Goal: Navigation & Orientation: Find specific page/section

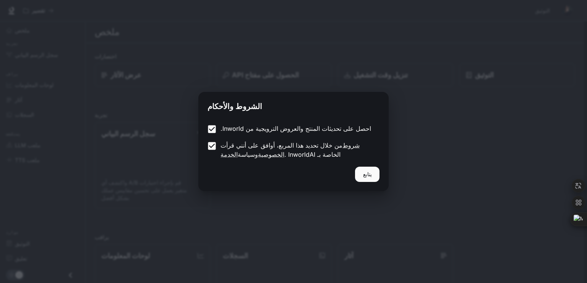
click at [366, 175] on font "يتابع" at bounding box center [367, 174] width 9 height 6
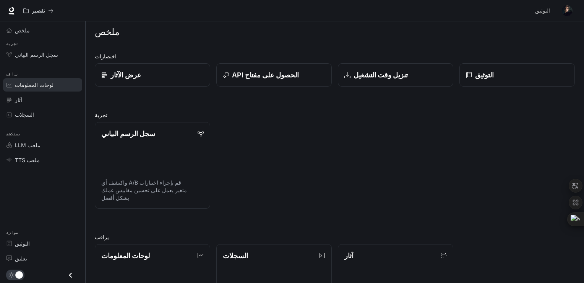
click at [35, 85] on font "لوحات المعلومات" at bounding box center [34, 85] width 39 height 6
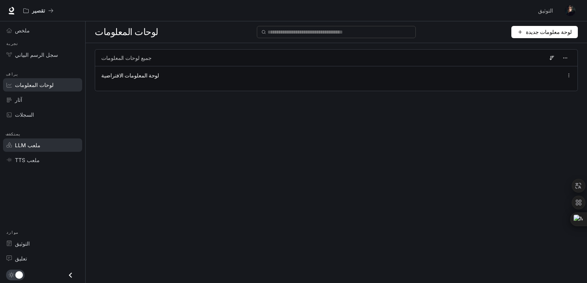
click at [25, 140] on link "ملعب LLM" at bounding box center [42, 145] width 79 height 13
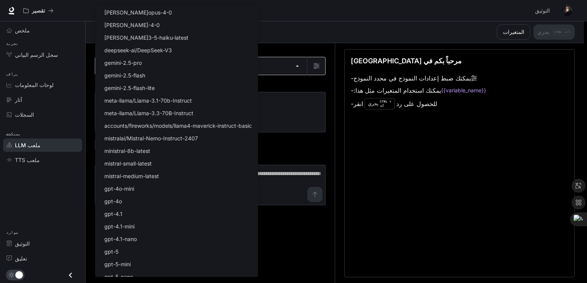
click at [299, 62] on body "انتقل إلى المحتوى الرئيسي تقصير التوثيق التوثيق منفذ ملخص تجربة سجل الرسم البيا…" at bounding box center [293, 142] width 587 height 284
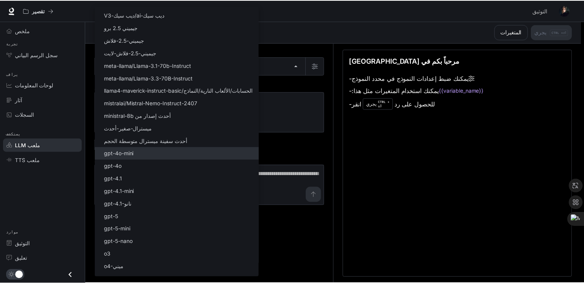
scroll to position [44, 0]
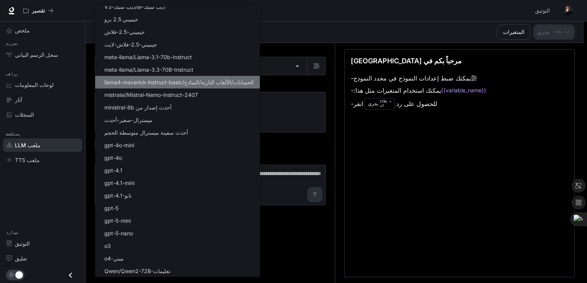
click at [233, 81] on font "الحسابات/الألعاب النارية/النماذج/llama4-maverick-instruct-basic" at bounding box center [178, 82] width 149 height 6
type input "**********"
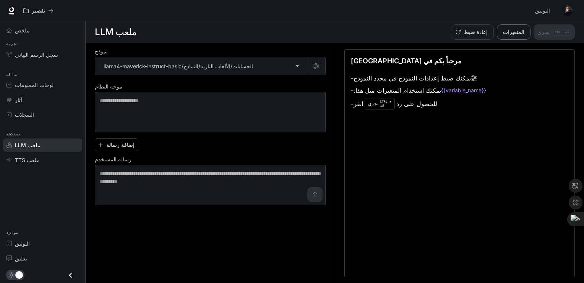
click at [516, 35] on font "المتغيرات" at bounding box center [513, 32] width 21 height 6
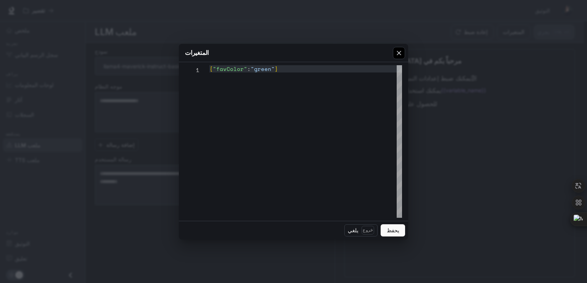
click at [402, 52] on icon "button" at bounding box center [399, 53] width 8 height 8
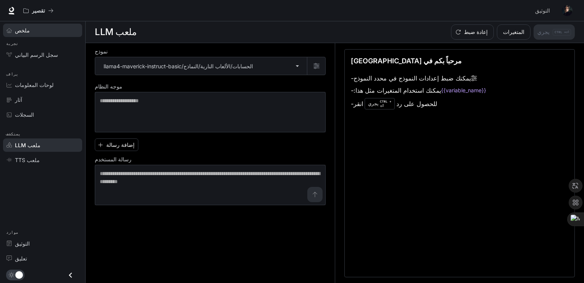
click at [31, 30] on div "ملخص" at bounding box center [47, 30] width 64 height 8
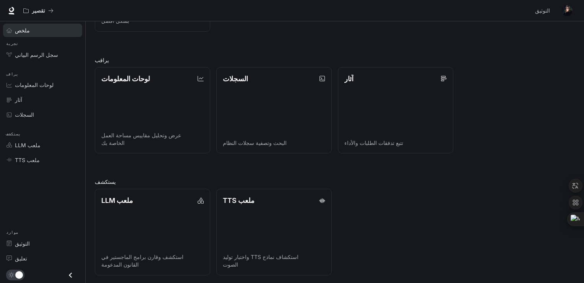
scroll to position [178, 0]
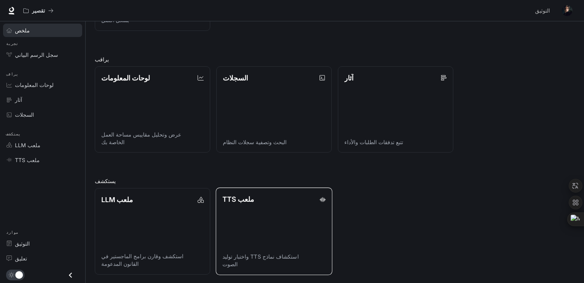
click at [266, 245] on link "ملعب TTS استكشاف نماذج TTS واختبار توليد الصوت" at bounding box center [273, 231] width 117 height 87
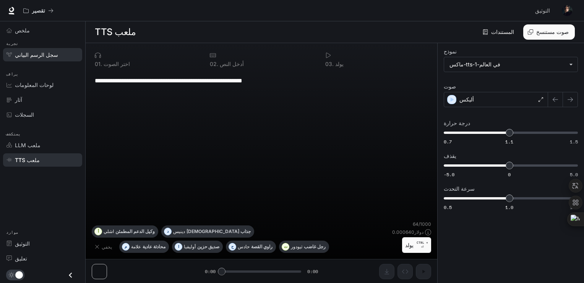
click at [23, 50] on link "سجل الرسم البياني" at bounding box center [42, 54] width 79 height 13
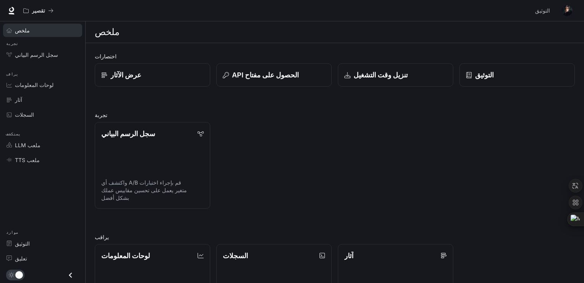
click at [12, 28] on span "ملخص" at bounding box center [10, 30] width 8 height 5
click at [19, 31] on font "ملخص" at bounding box center [22, 30] width 15 height 6
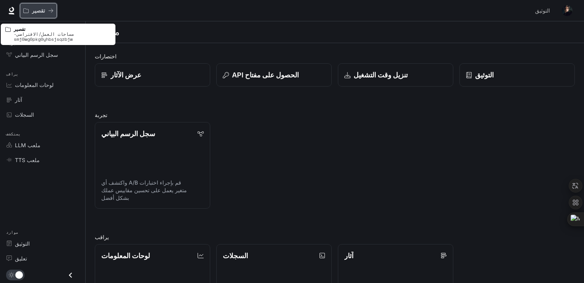
click at [46, 15] on button "تقصير" at bounding box center [38, 10] width 37 height 15
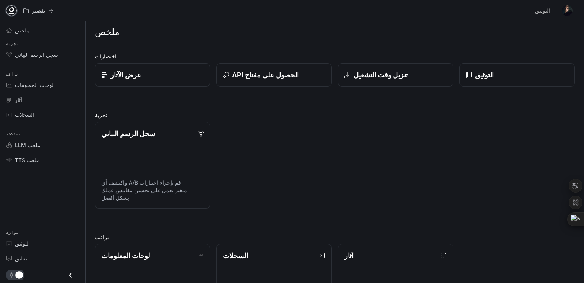
click at [9, 12] on icon at bounding box center [12, 11] width 8 height 8
click at [395, 71] on div "تنزيل وقت التشغيل" at bounding box center [396, 75] width 104 height 10
click at [484, 73] on font "التوثيق" at bounding box center [483, 75] width 19 height 8
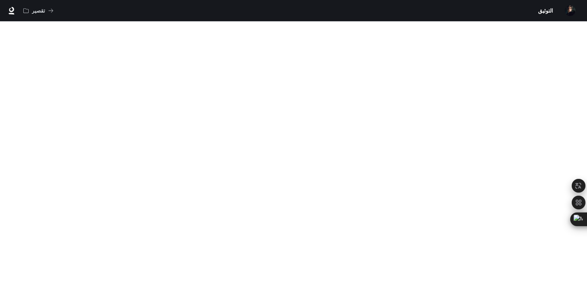
click at [570, 11] on img "button" at bounding box center [570, 10] width 11 height 11
